Goal: Find specific page/section: Find specific page/section

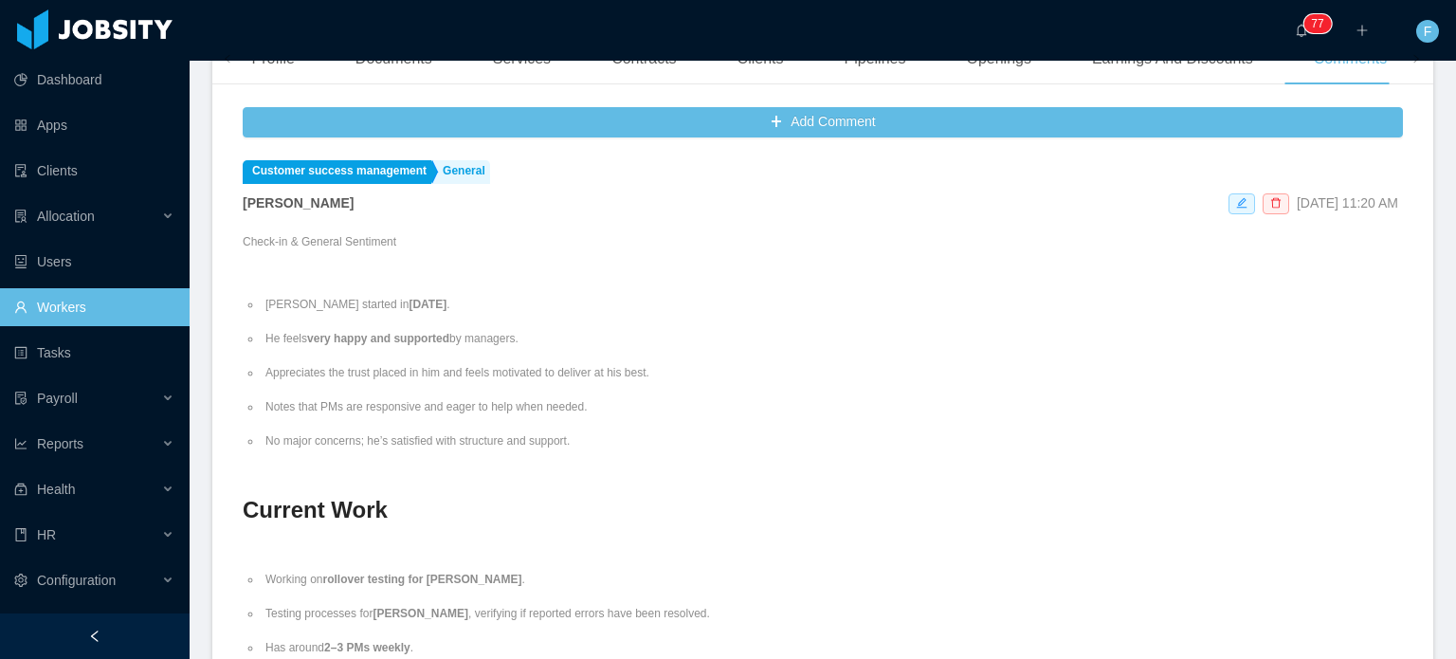
scroll to position [492, 0]
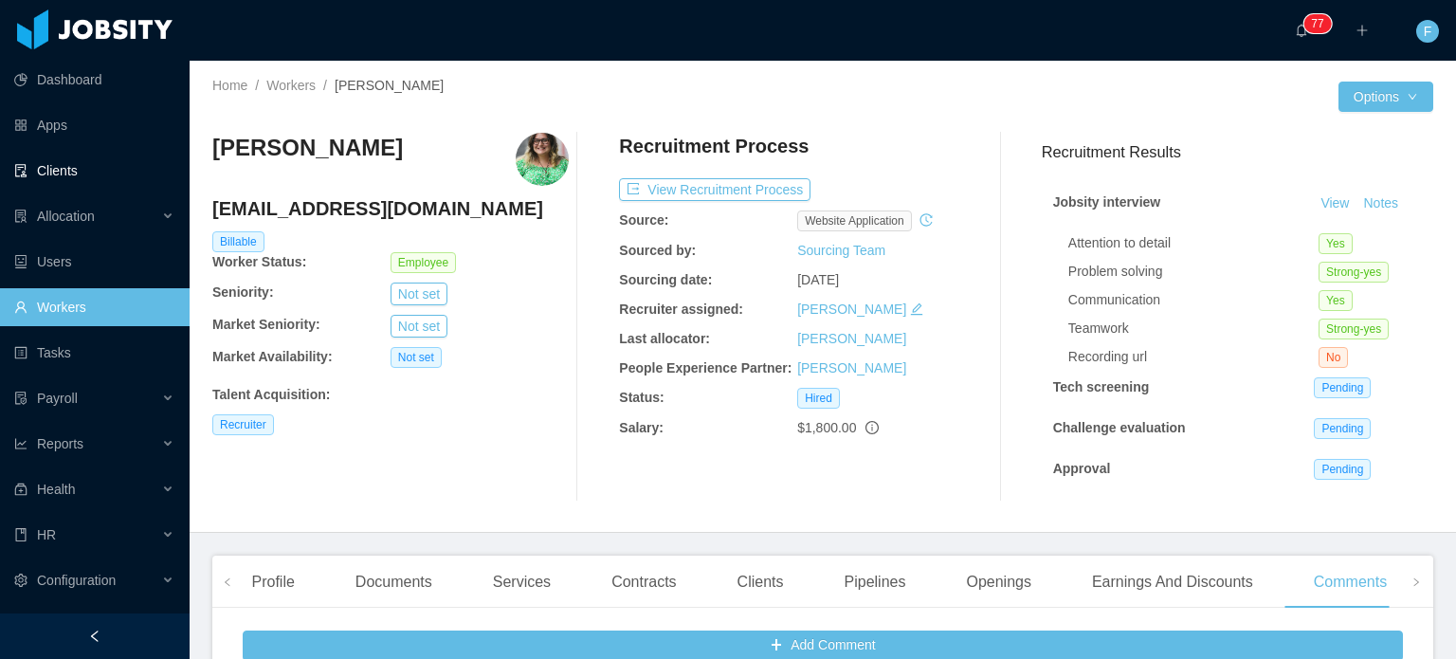
click at [87, 158] on link "Clients" at bounding box center [94, 171] width 160 height 38
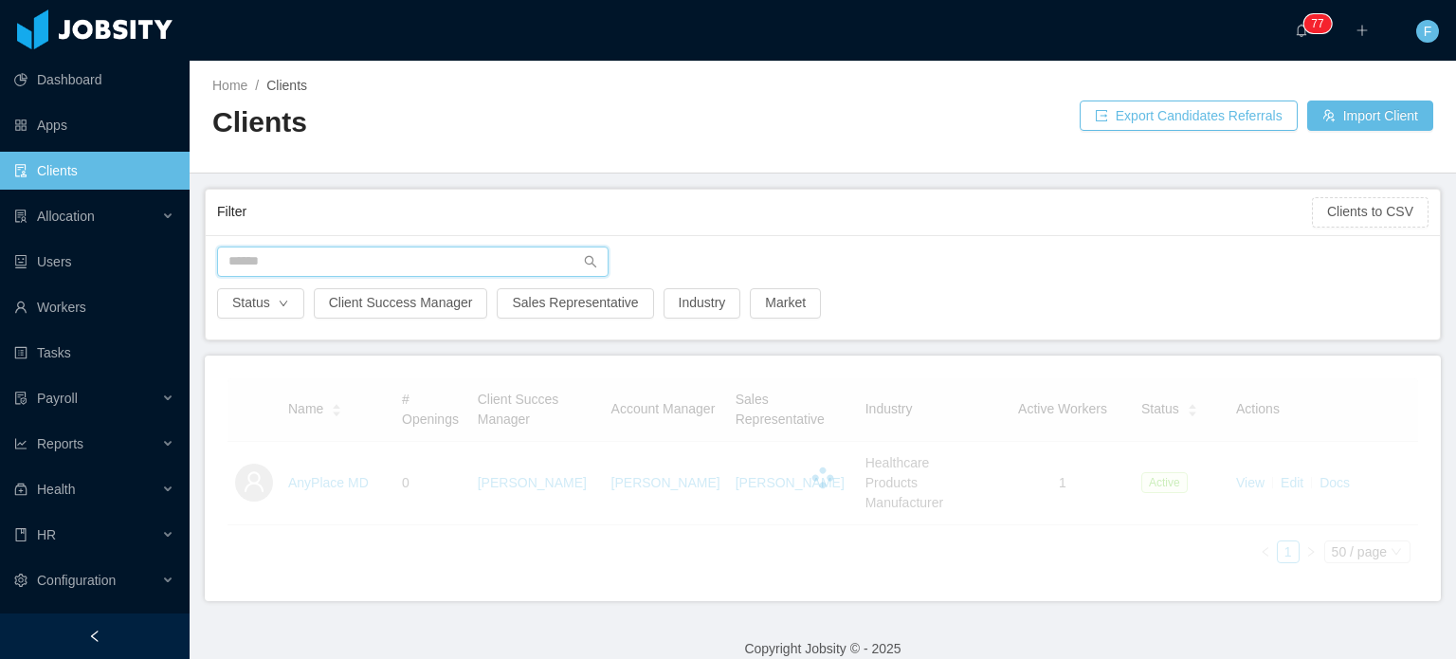
click at [292, 263] on input "text" at bounding box center [412, 261] width 391 height 30
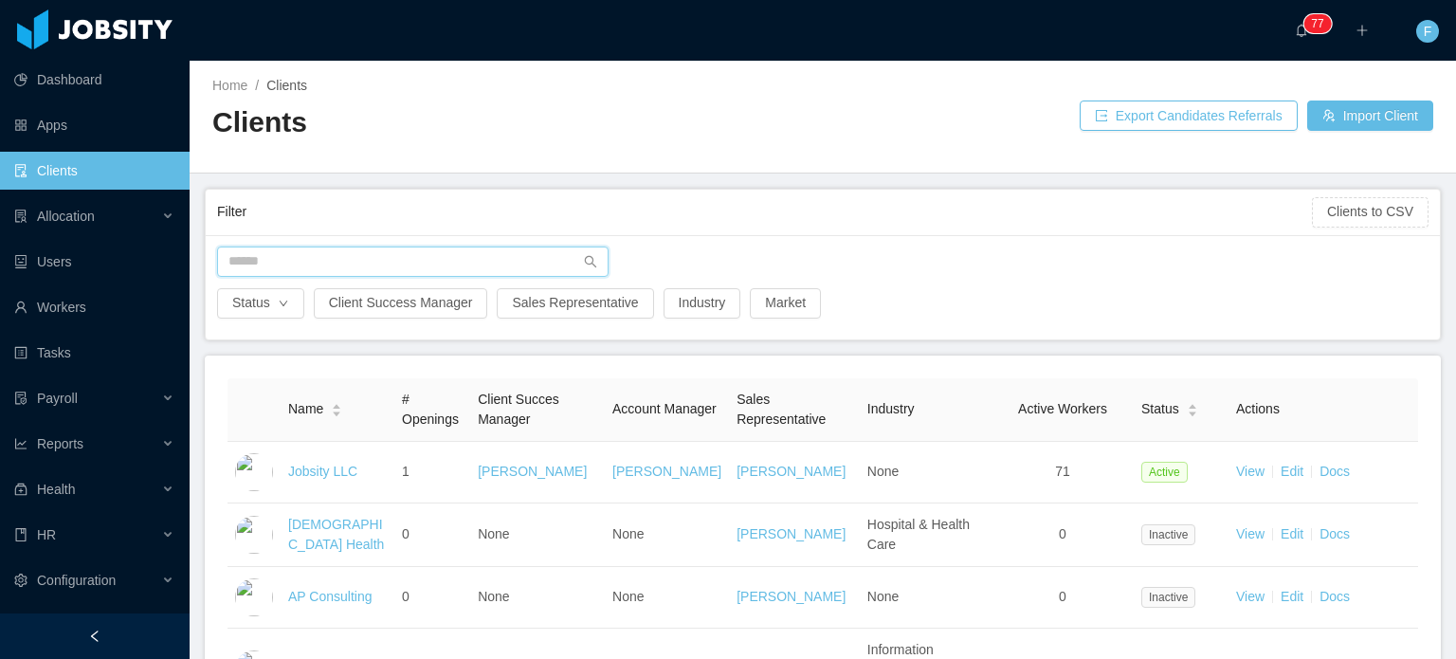
type input "*"
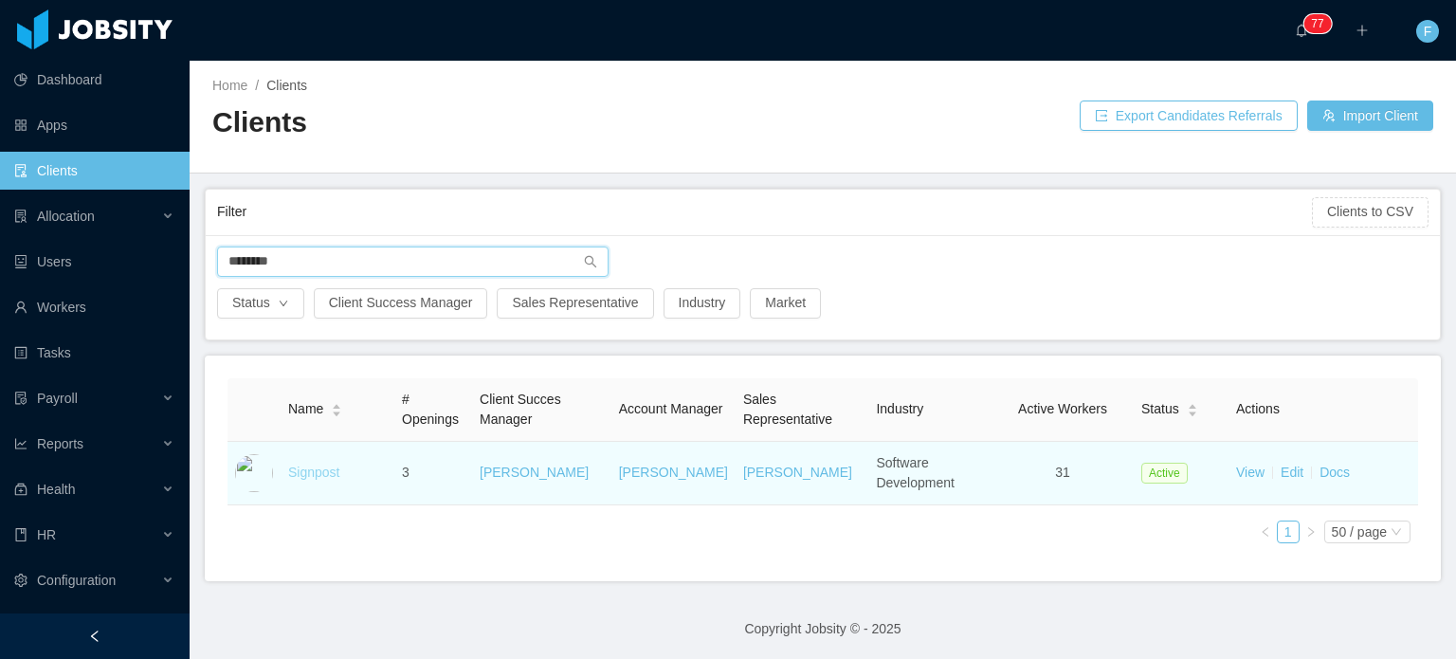
type input "********"
click at [324, 464] on link "Signpost" at bounding box center [313, 471] width 51 height 15
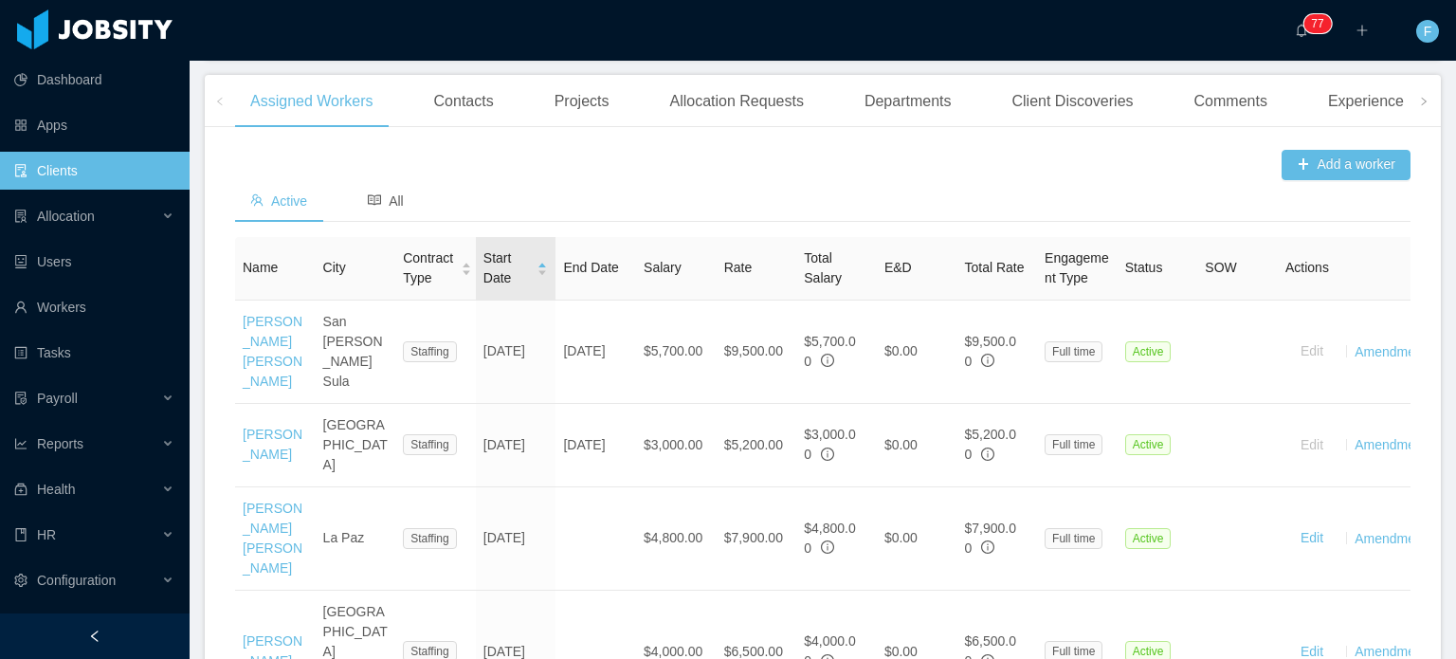
scroll to position [561, 0]
